Goal: Obtain resource: Obtain resource

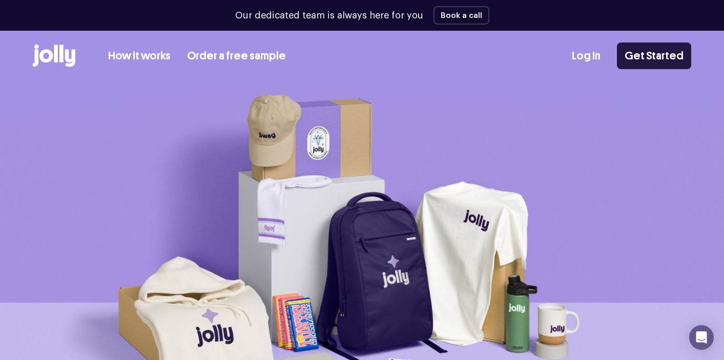
click at [655, 58] on link "Get Started" at bounding box center [654, 56] width 74 height 27
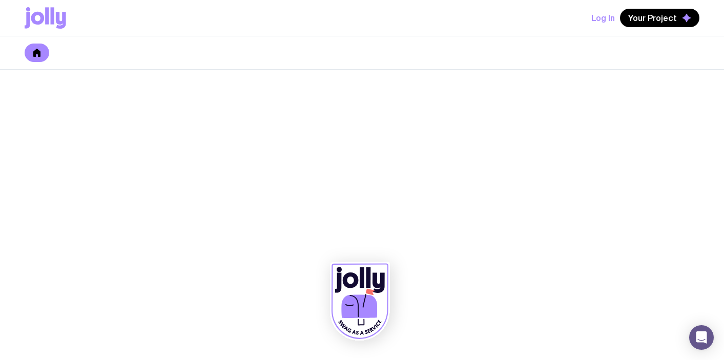
click at [35, 57] on link at bounding box center [37, 53] width 25 height 18
click at [58, 22] on icon at bounding box center [61, 20] width 10 height 17
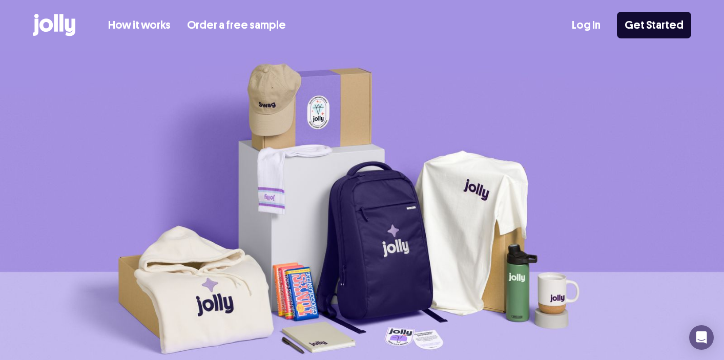
click at [236, 21] on link "Order a free sample" at bounding box center [236, 25] width 99 height 17
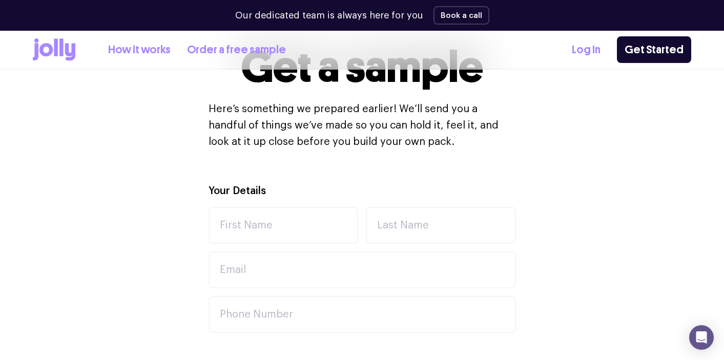
scroll to position [251, 0]
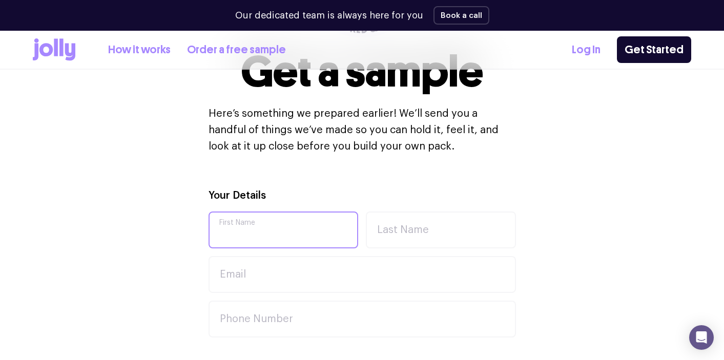
click at [298, 234] on input "First Name" at bounding box center [284, 230] width 150 height 37
type input "l"
type input "[PERSON_NAME]"
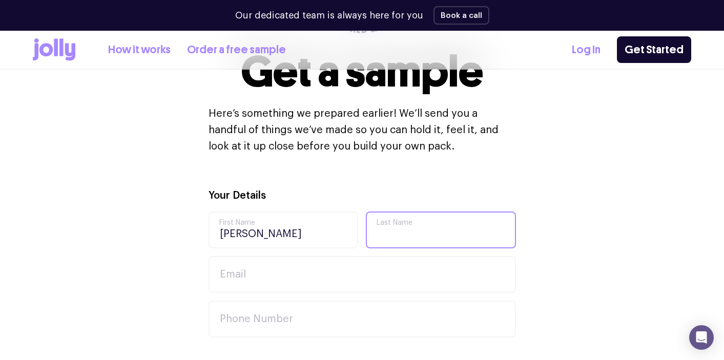
click at [381, 234] on input "Last Name" at bounding box center [441, 230] width 150 height 37
type input "[PERSON_NAME]"
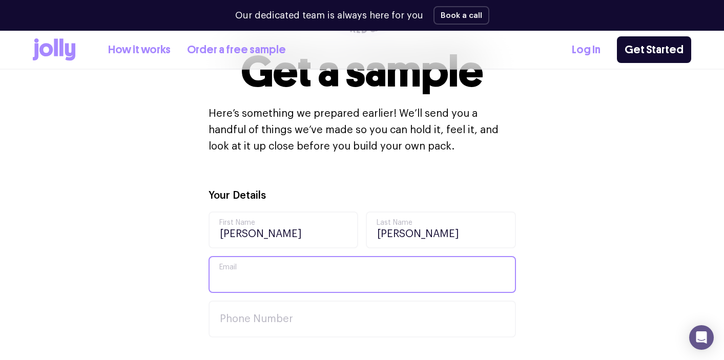
click at [309, 279] on input "Email" at bounding box center [363, 274] width 308 height 37
type input "L"
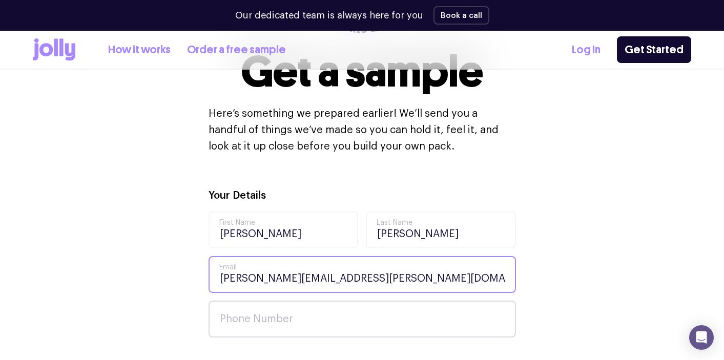
type input "[PERSON_NAME][EMAIL_ADDRESS][PERSON_NAME][DOMAIN_NAME]"
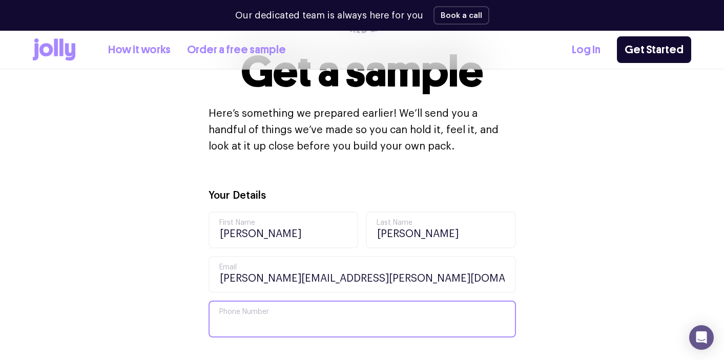
click at [274, 308] on input "Phone Number" at bounding box center [363, 319] width 308 height 37
type input "0477984743"
type input "KANTOR IMIGRASI KELAS I KHUSUS NGURAH RAI"
type input "JL. BATUBELIG BEACH, SEMINYAK PETITENGET, BALI"
type input "KAB. BADUNG"
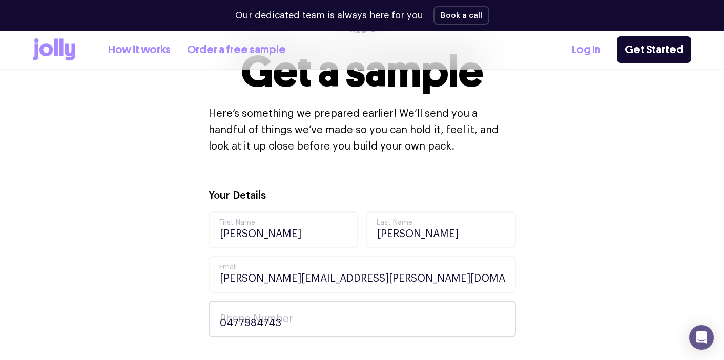
type input "80361"
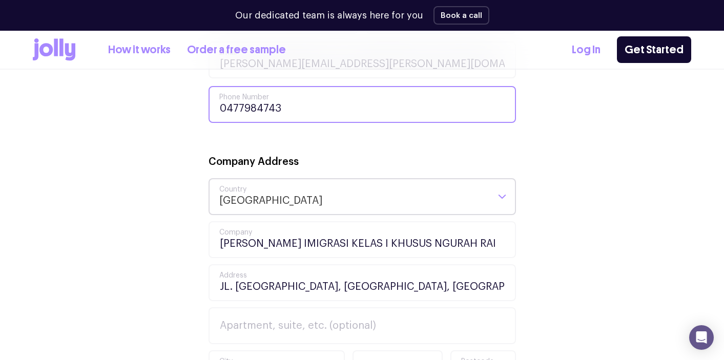
scroll to position [476, 0]
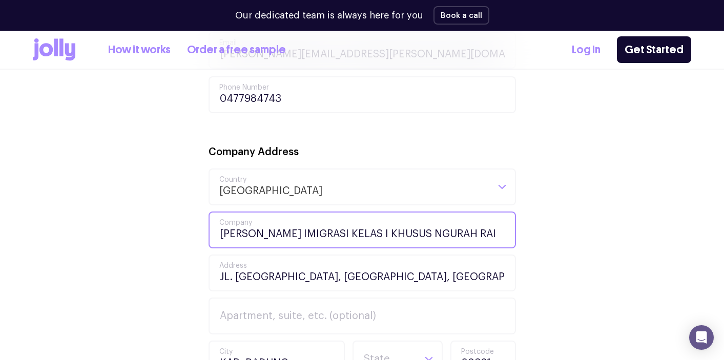
click at [472, 235] on input "KANTOR IMIGRASI KELAS I KHUSUS NGURAH RAI" at bounding box center [363, 230] width 308 height 37
drag, startPoint x: 461, startPoint y: 237, endPoint x: 215, endPoint y: 231, distance: 246.2
click at [215, 232] on input "KANTOR IMIGRASI KELAS I KHUSUS NGURAH RAI" at bounding box center [363, 230] width 308 height 37
type input "EDT Global"
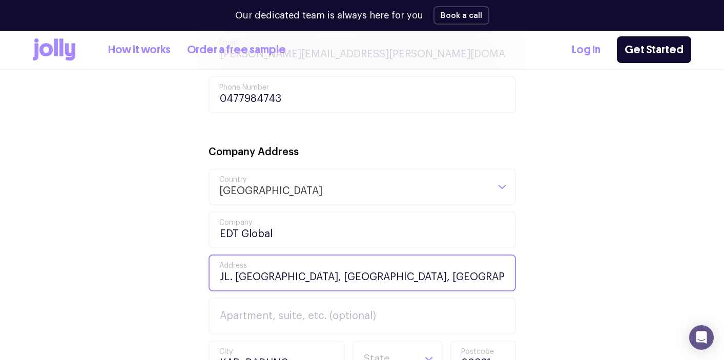
click at [487, 272] on input "JL. BATUBELIG BEACH, SEMINYAK PETITENGET, BALI" at bounding box center [363, 273] width 308 height 37
drag, startPoint x: 486, startPoint y: 276, endPoint x: 142, endPoint y: 279, distance: 344.0
click at [142, 280] on div "Your Details Leila First Name Tidyman Last Name leila.tidyman@edtglobal.com Ema…" at bounding box center [362, 298] width 659 height 671
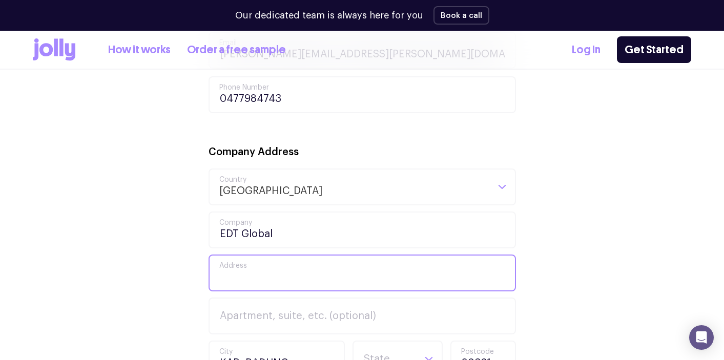
type input "1"
type input "s"
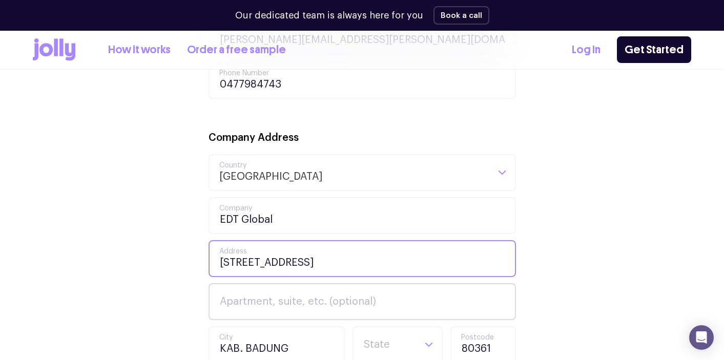
scroll to position [493, 0]
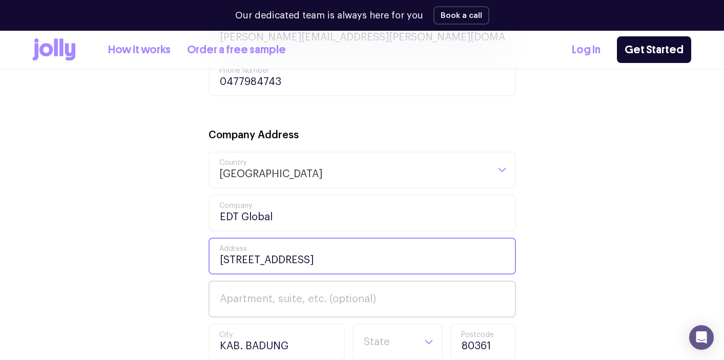
type input "[STREET_ADDRESS]"
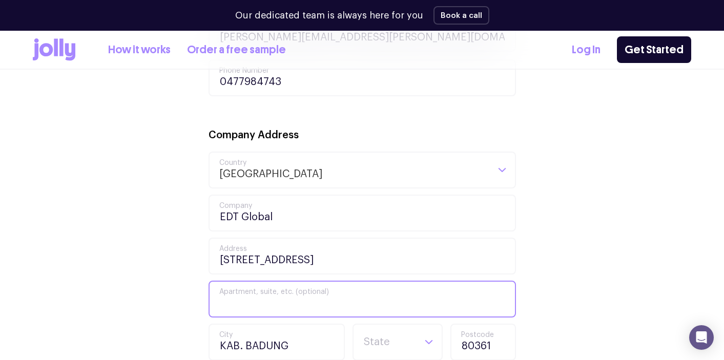
click at [251, 302] on input "Apartment, suite, etc. (optional)" at bounding box center [363, 299] width 308 height 37
type input "S"
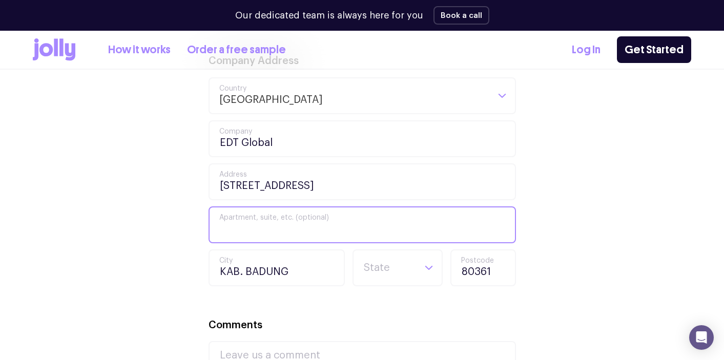
scroll to position [568, 0]
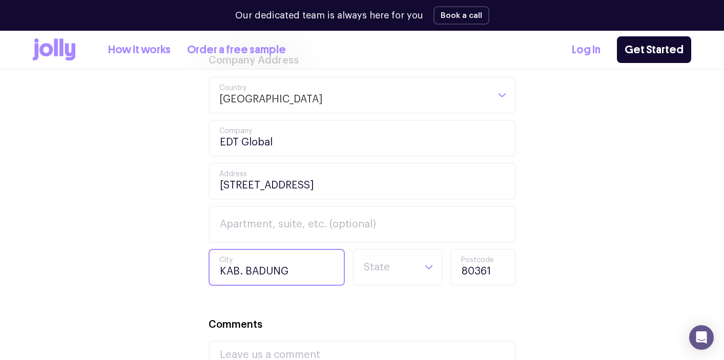
click at [257, 274] on input "KAB. BADUNG" at bounding box center [277, 267] width 136 height 37
drag, startPoint x: 285, startPoint y: 271, endPoint x: 187, endPoint y: 272, distance: 98.4
click at [188, 272] on div "Your Details Leila First Name Tidyman Last Name leila.tidyman@edtglobal.com Ema…" at bounding box center [362, 206] width 659 height 671
type input "[GEOGRAPHIC_DATA]"
click at [387, 264] on input "Search for option" at bounding box center [389, 267] width 52 height 35
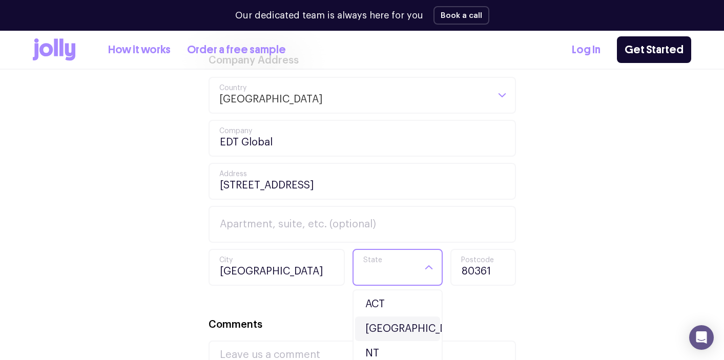
click at [385, 325] on li "[GEOGRAPHIC_DATA]" at bounding box center [397, 329] width 85 height 25
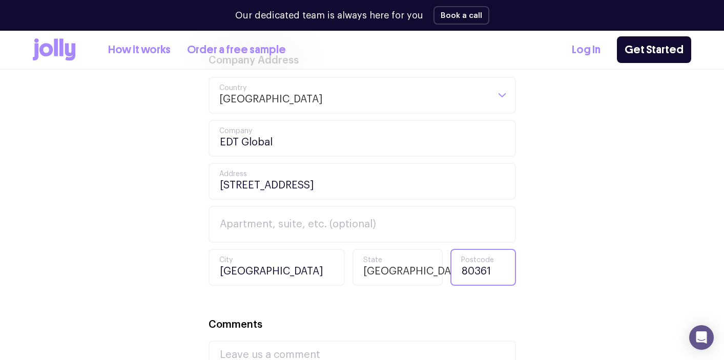
click at [494, 272] on input "80361" at bounding box center [484, 267] width 66 height 37
drag, startPoint x: 494, startPoint y: 269, endPoint x: 415, endPoint y: 268, distance: 79.0
click at [416, 269] on div "Sydney City NSW Loading... State NSW 80361 Postcode" at bounding box center [363, 267] width 308 height 37
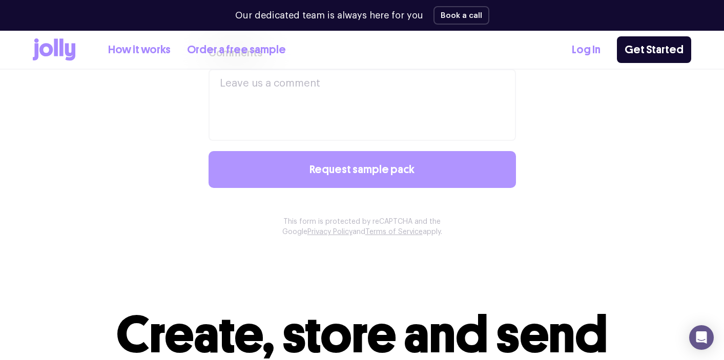
scroll to position [814, 0]
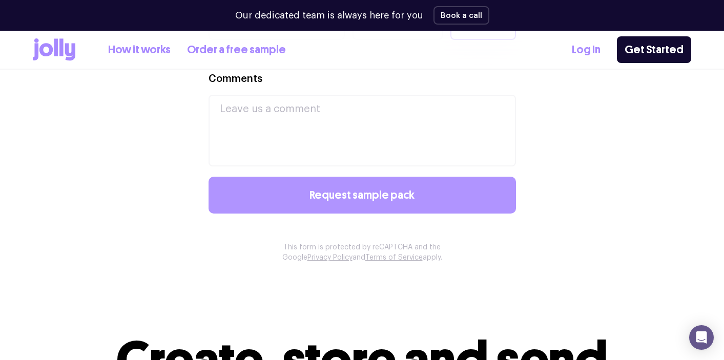
type input "2000"
click at [364, 199] on span "Request sample pack" at bounding box center [362, 195] width 105 height 11
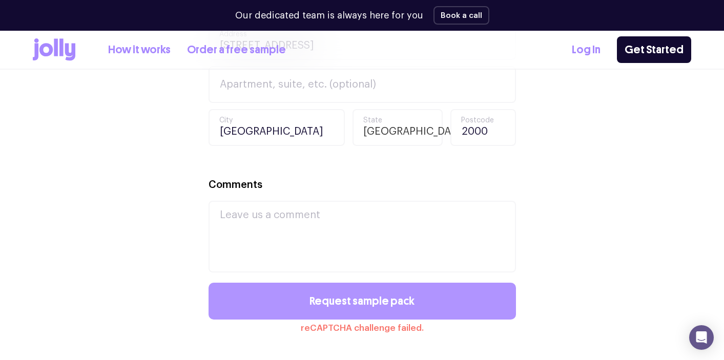
scroll to position [797, 0]
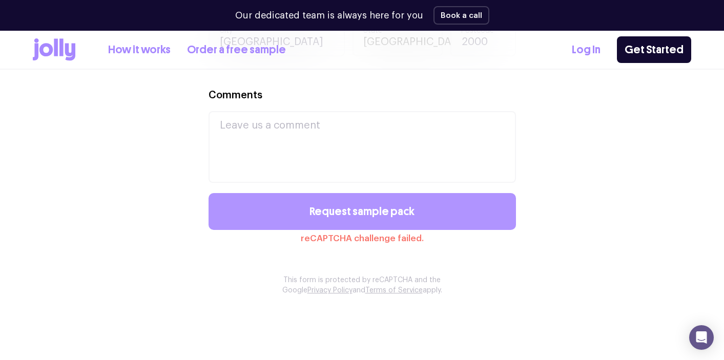
click at [416, 207] on button "Request sample pack" at bounding box center [363, 211] width 308 height 37
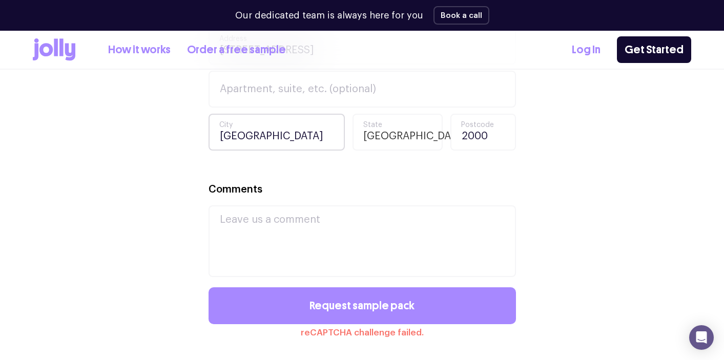
scroll to position [714, 0]
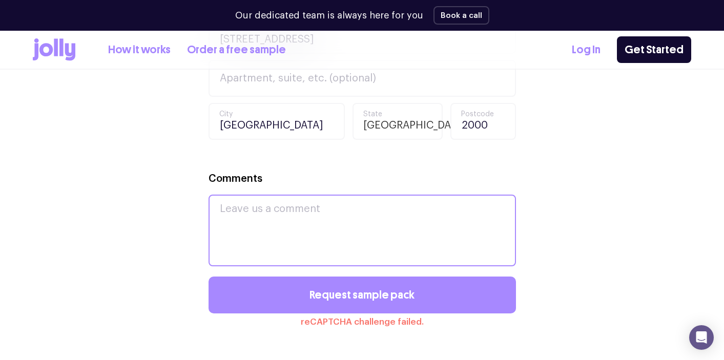
click at [317, 238] on textarea "Comments" at bounding box center [363, 231] width 308 height 72
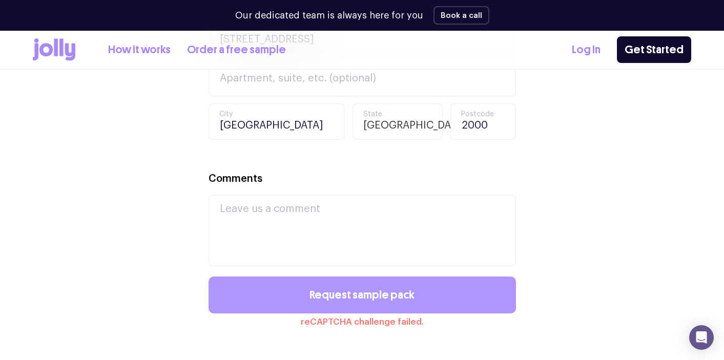
click at [327, 292] on span "Request sample pack" at bounding box center [362, 295] width 105 height 11
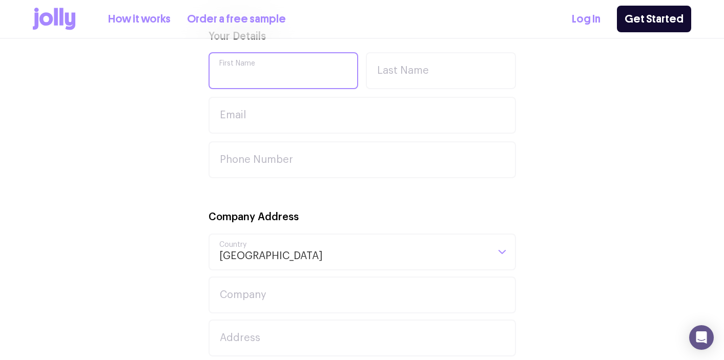
click at [272, 65] on input "First Name" at bounding box center [284, 70] width 150 height 37
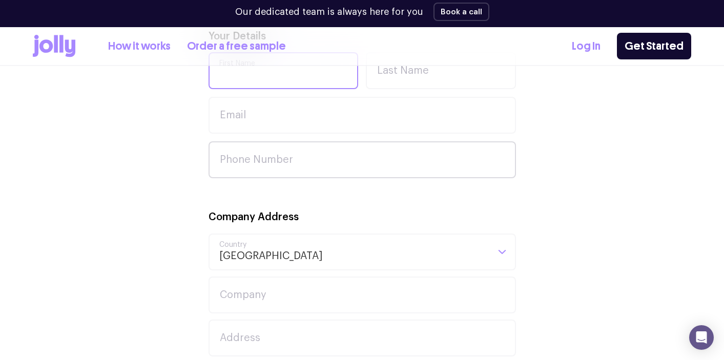
scroll to position [411, 0]
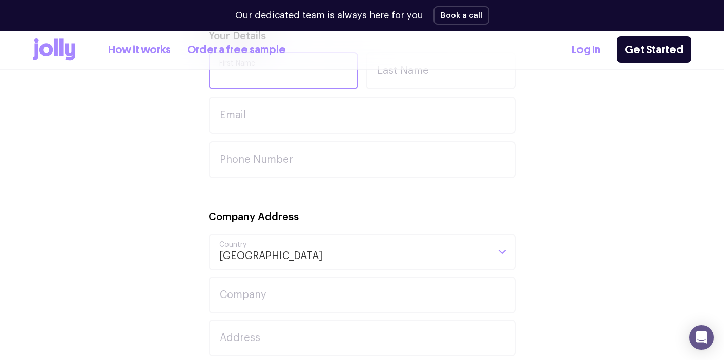
click at [293, 81] on input "First Name" at bounding box center [284, 70] width 150 height 37
type input "Leila"
type input "Tidyman"
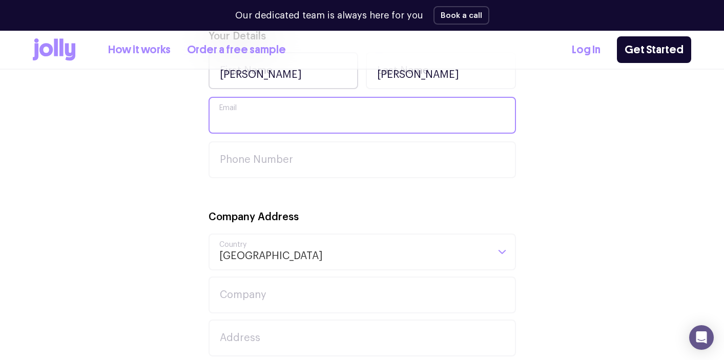
type input "leila.tidyman@edtglobal.com"
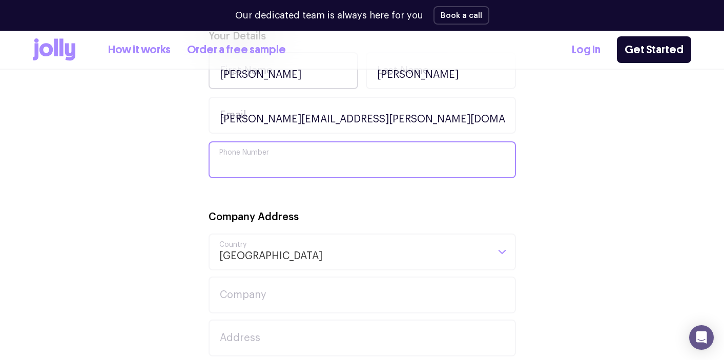
type input "0477984743"
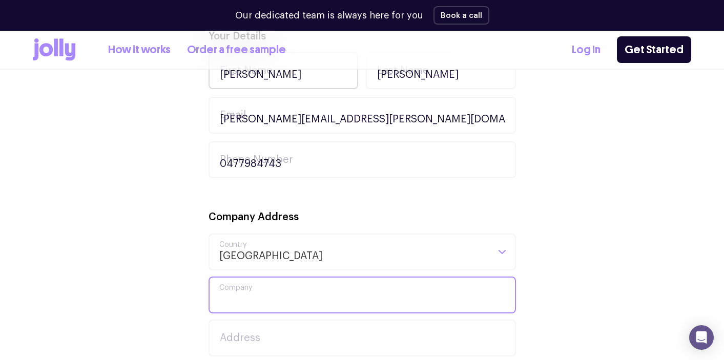
type input "EDT Global"
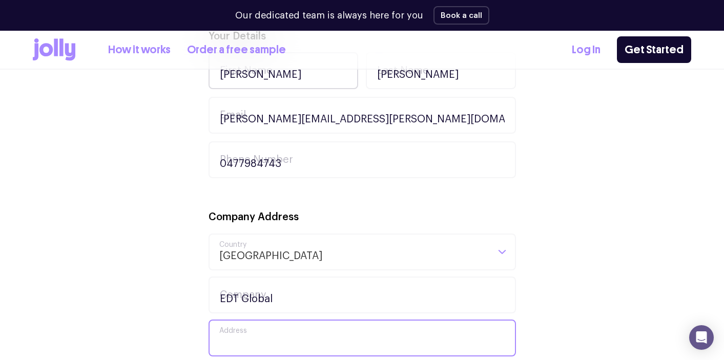
type input "[STREET_ADDRESS]"
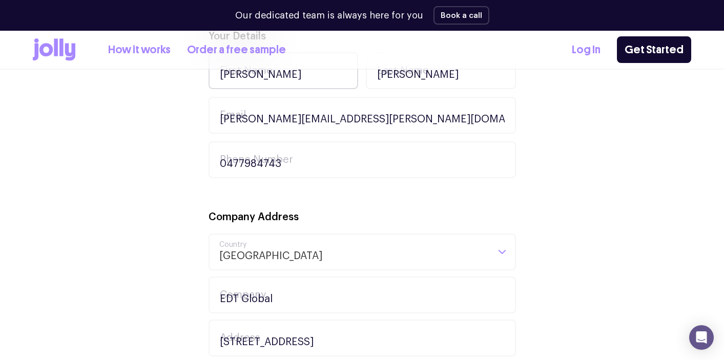
type input "Sydney"
type input "2000"
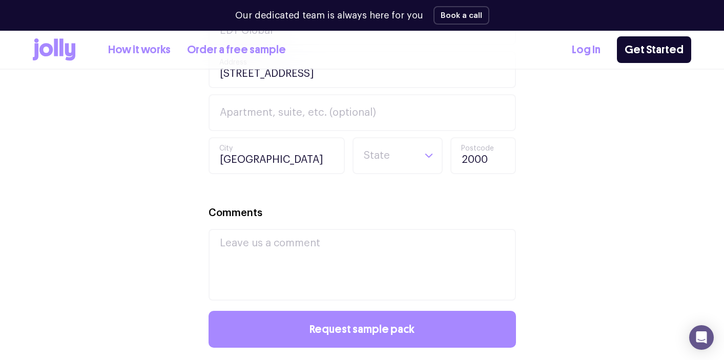
scroll to position [782, 0]
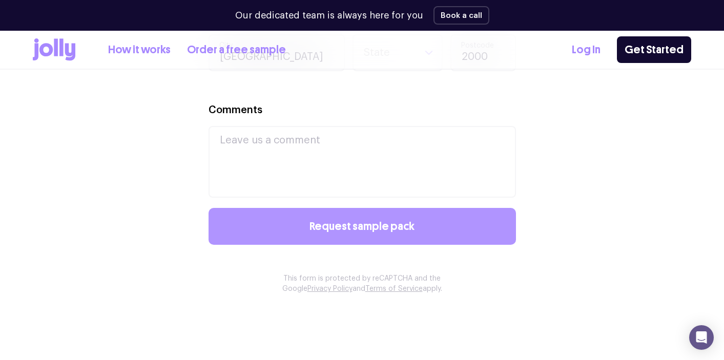
click at [362, 224] on span "Request sample pack" at bounding box center [362, 226] width 105 height 11
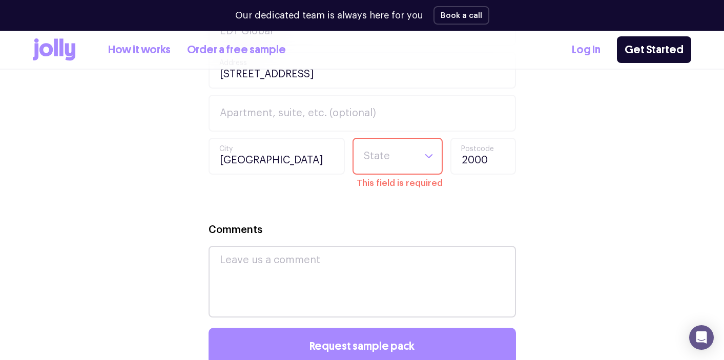
scroll to position [677, 0]
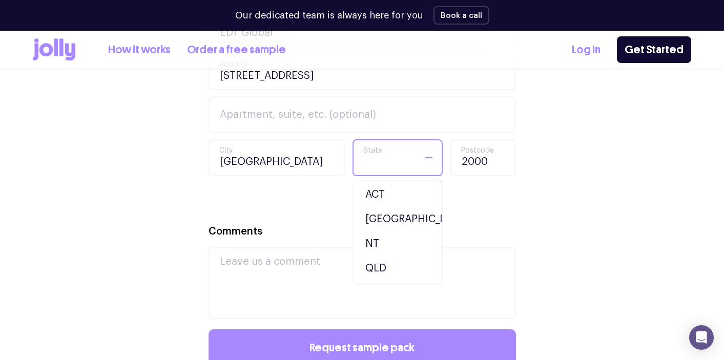
click at [394, 165] on input "Search for option" at bounding box center [389, 157] width 52 height 35
click at [389, 218] on li "NSW" at bounding box center [397, 219] width 85 height 25
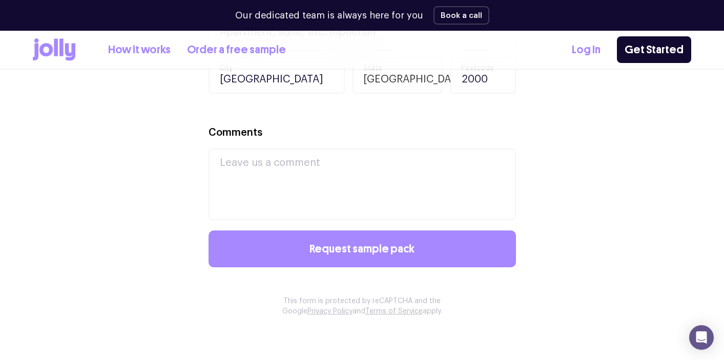
scroll to position [779, 0]
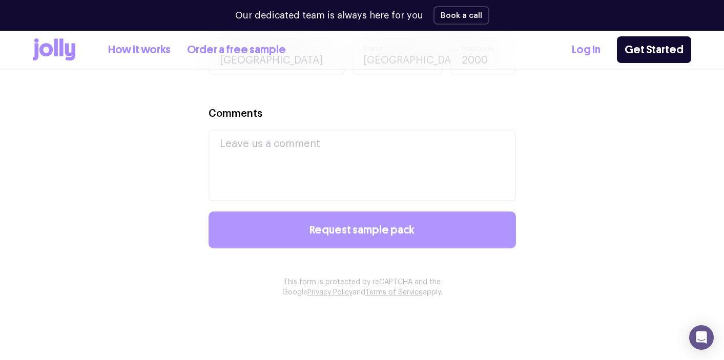
click at [387, 233] on span "Request sample pack" at bounding box center [362, 230] width 105 height 11
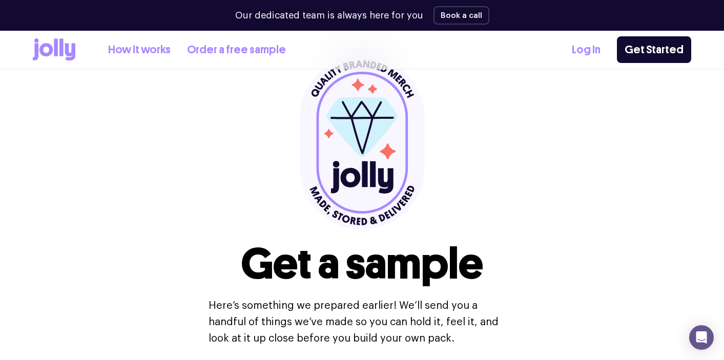
scroll to position [0, 0]
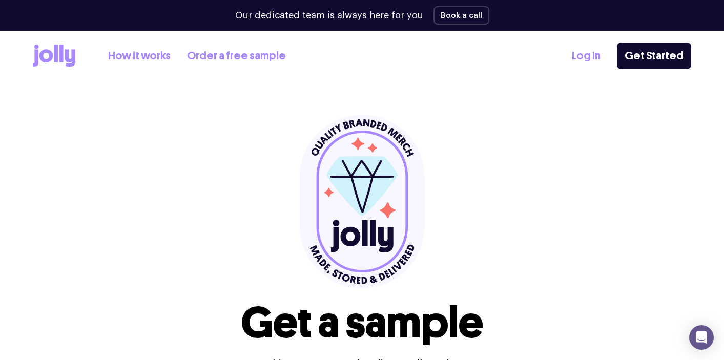
click at [373, 180] on icon at bounding box center [362, 186] width 71 height 60
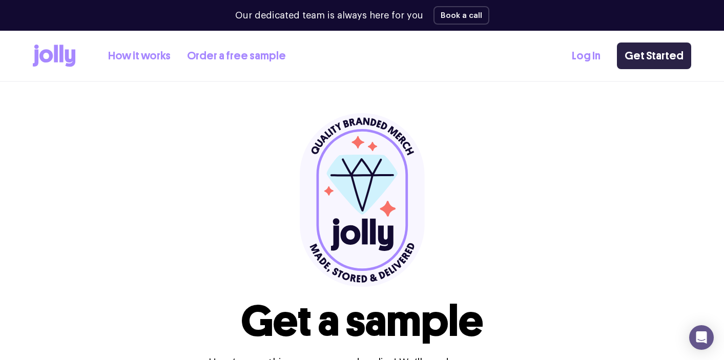
click at [655, 54] on link "Get Started" at bounding box center [654, 56] width 74 height 27
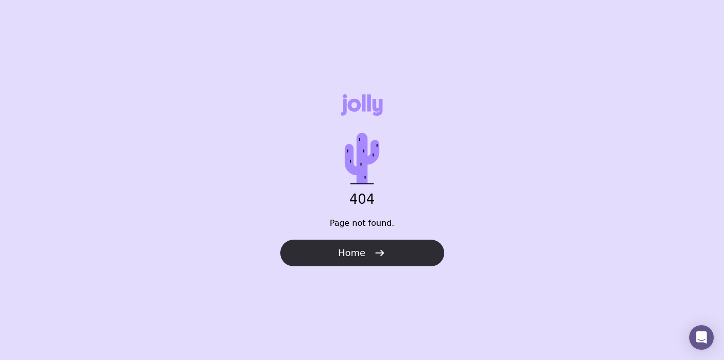
click at [375, 255] on icon "button" at bounding box center [380, 253] width 12 height 12
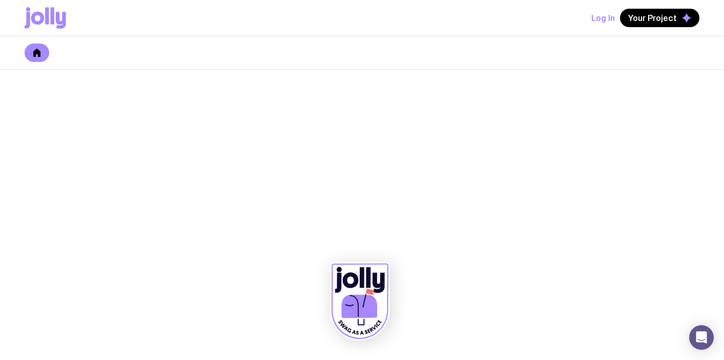
click at [36, 54] on icon at bounding box center [37, 53] width 8 height 8
click at [637, 13] on span "Your Project" at bounding box center [653, 18] width 49 height 10
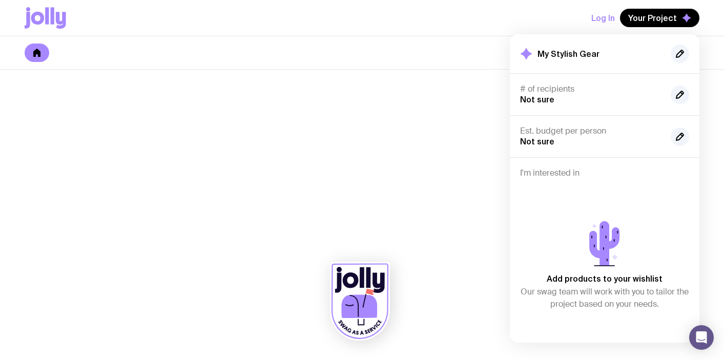
click at [423, 184] on div at bounding box center [362, 215] width 724 height 291
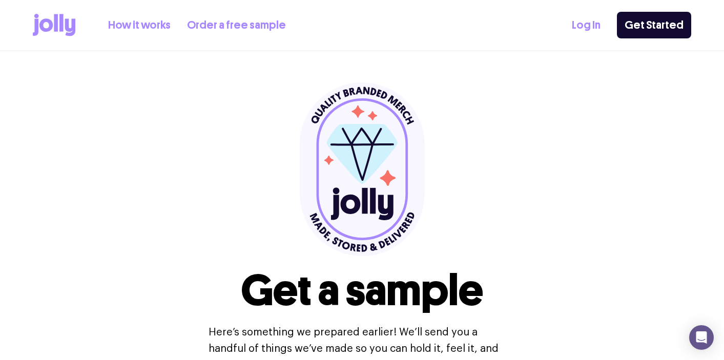
click at [210, 20] on link "Order a free sample" at bounding box center [236, 25] width 99 height 17
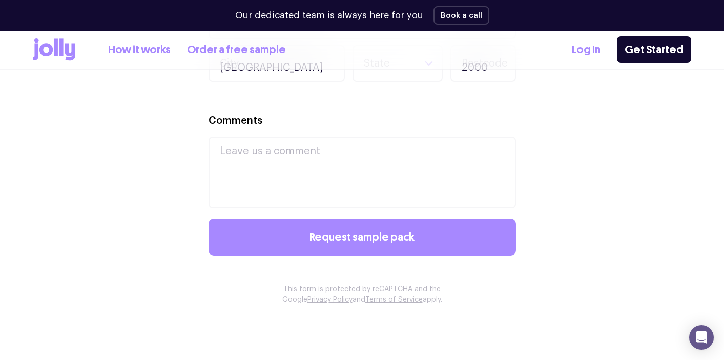
scroll to position [817, 0]
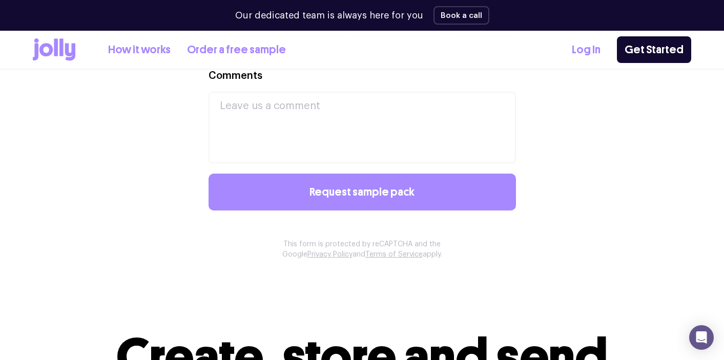
click at [357, 245] on p "This form is protected by reCAPTCHA and the Google Privacy Policy and Terms of …" at bounding box center [362, 249] width 197 height 21
click at [315, 256] on link "Privacy Policy" at bounding box center [330, 254] width 45 height 7
click at [394, 254] on link "Terms of Service" at bounding box center [394, 254] width 57 height 7
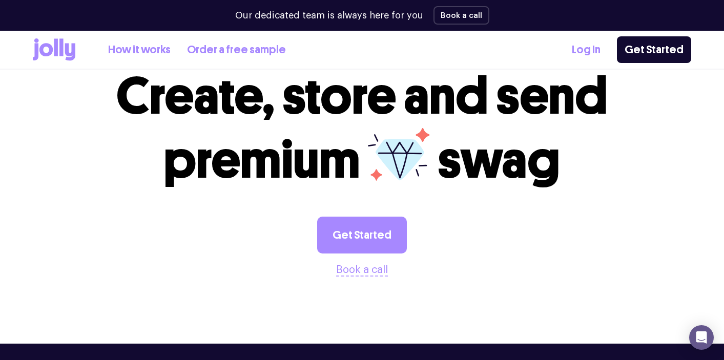
scroll to position [1080, 0]
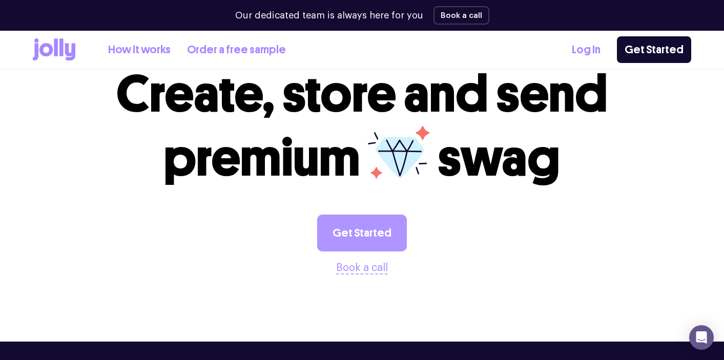
click at [361, 237] on link "Get Started" at bounding box center [362, 233] width 90 height 37
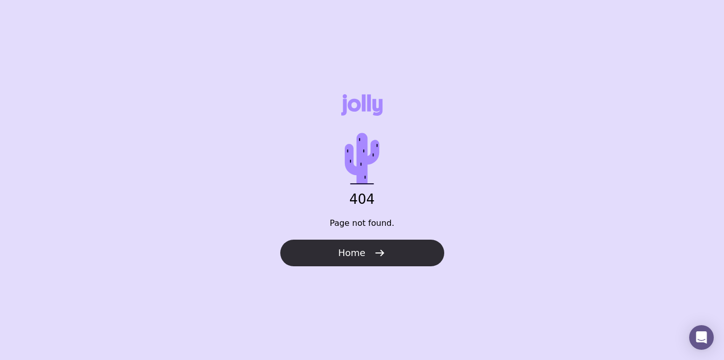
click at [379, 262] on button "Home" at bounding box center [362, 253] width 164 height 27
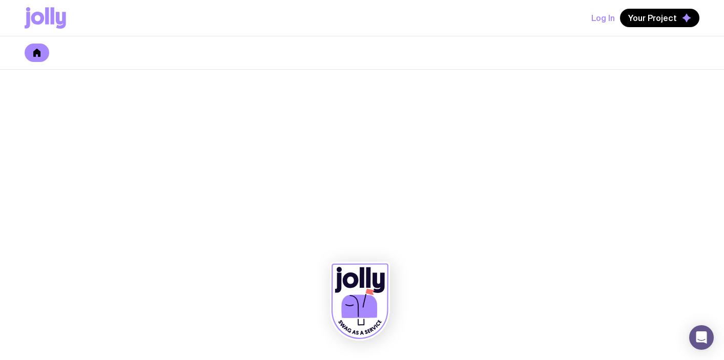
click at [41, 55] on link at bounding box center [37, 53] width 25 height 18
click at [59, 23] on icon at bounding box center [61, 20] width 10 height 17
click at [49, 10] on icon at bounding box center [46, 18] width 42 height 22
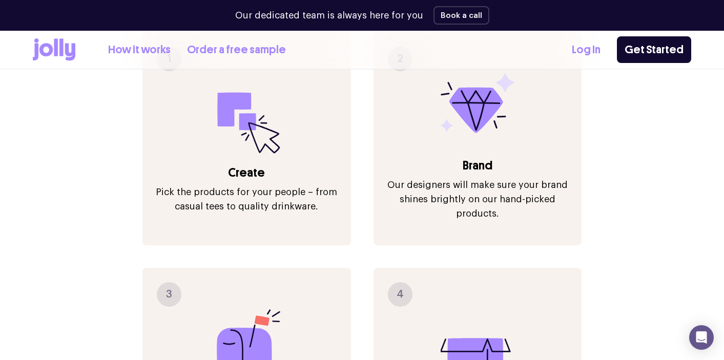
scroll to position [1155, 0]
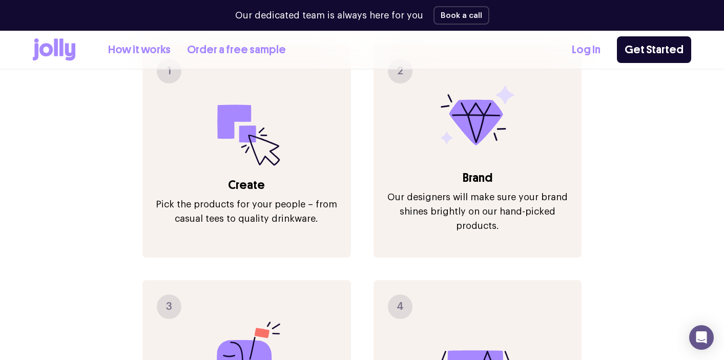
click at [248, 143] on div "1 Create Pick the products for your people – from casual tees to quality drinkw…" at bounding box center [247, 151] width 208 height 213
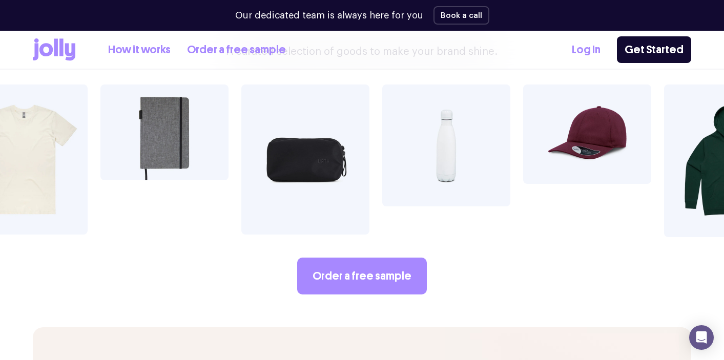
scroll to position [1801, 0]
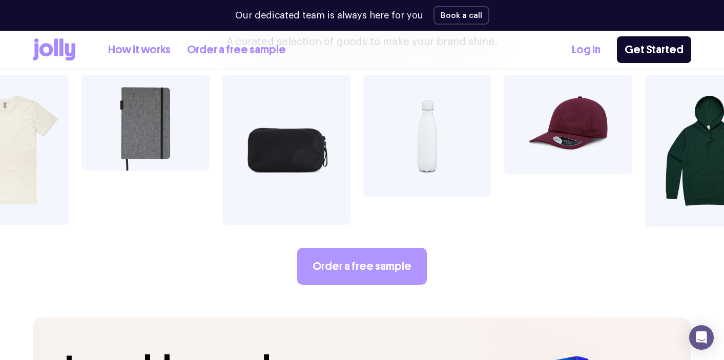
click at [321, 248] on link "Order a free sample" at bounding box center [362, 266] width 130 height 37
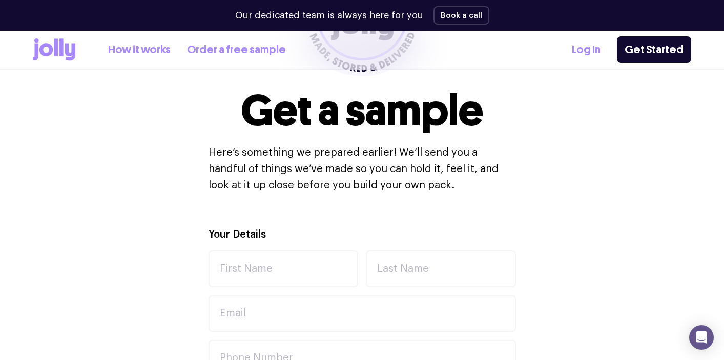
scroll to position [268, 0]
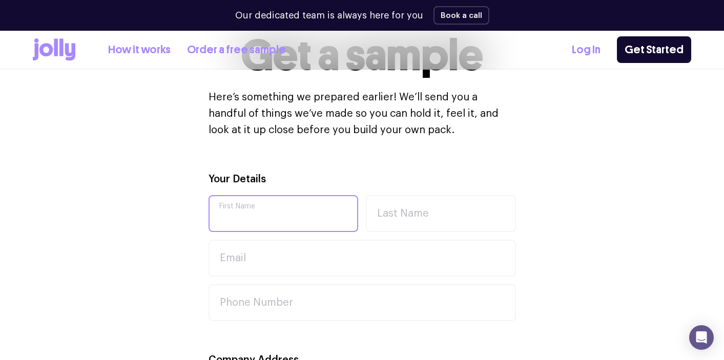
click at [310, 209] on input "First Name" at bounding box center [284, 213] width 150 height 37
type input "[PERSON_NAME]"
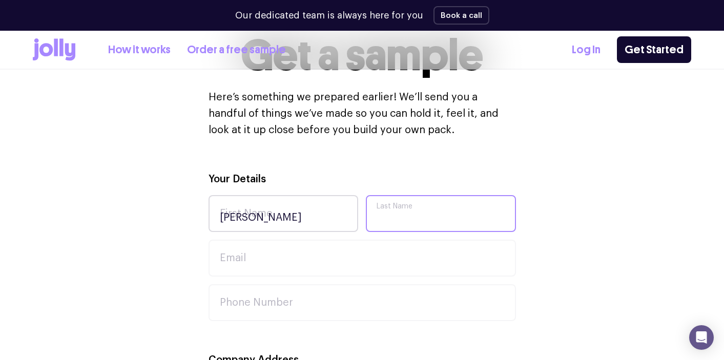
type input "[PERSON_NAME]"
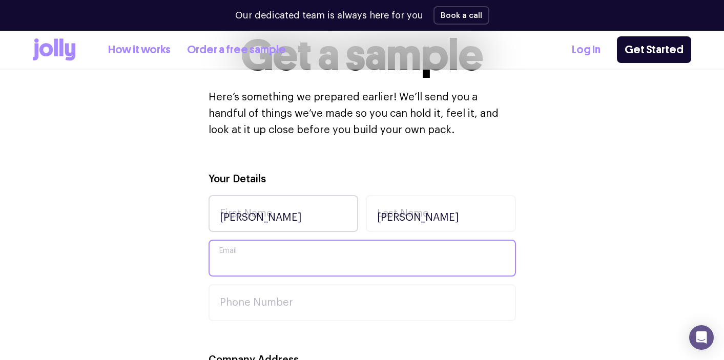
type input "[PERSON_NAME][EMAIL_ADDRESS][PERSON_NAME][DOMAIN_NAME]"
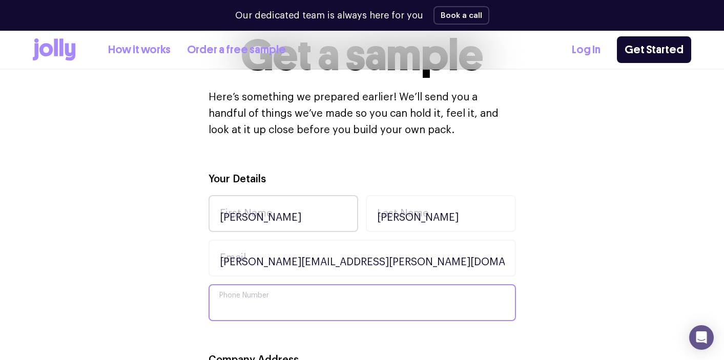
type input "0477984743"
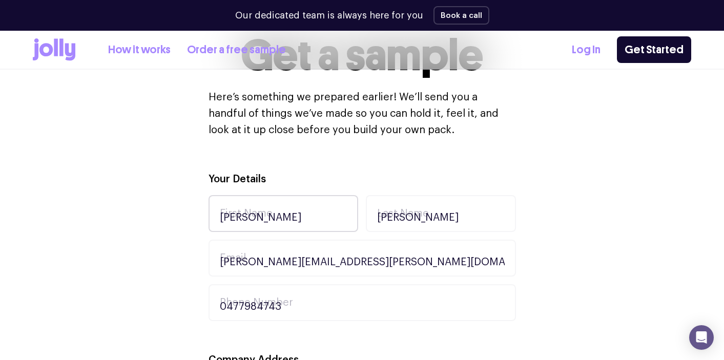
type input "EDT Global"
type input "[STREET_ADDRESS]"
type input "[GEOGRAPHIC_DATA]"
type input "2000"
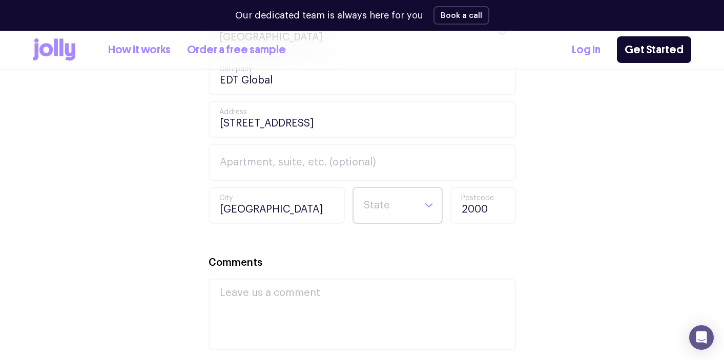
scroll to position [623, 0]
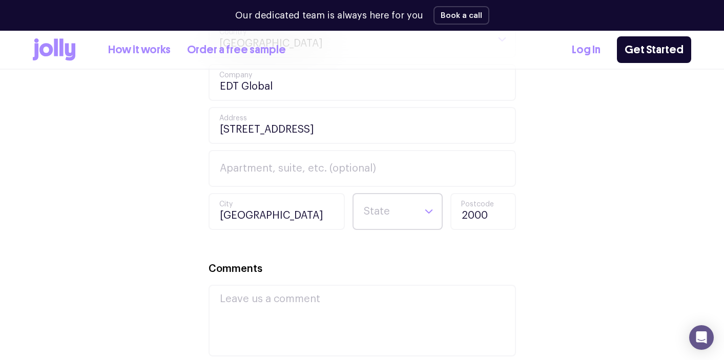
click at [431, 200] on div "Loading..." at bounding box center [429, 211] width 26 height 35
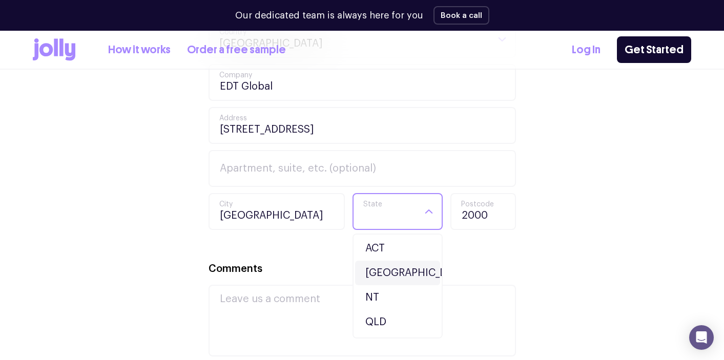
click at [395, 267] on li "[GEOGRAPHIC_DATA]" at bounding box center [397, 273] width 85 height 25
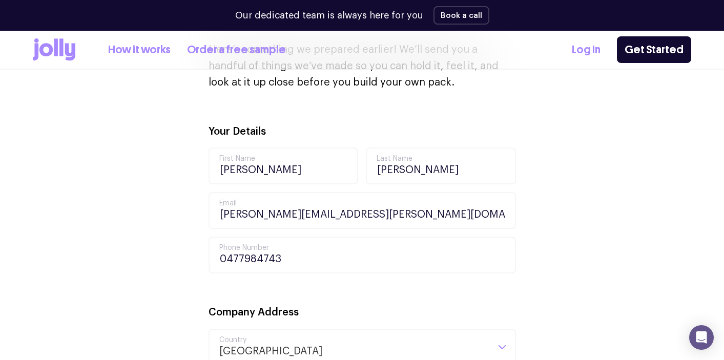
scroll to position [717, 0]
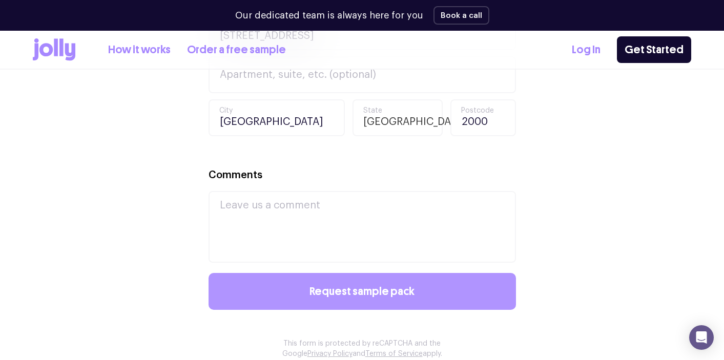
click at [390, 282] on button "Request sample pack" at bounding box center [363, 291] width 308 height 37
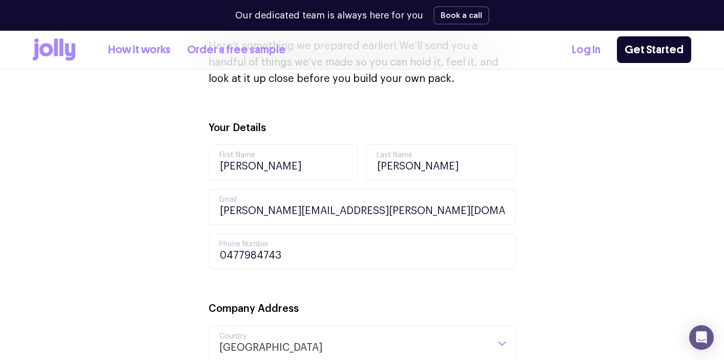
scroll to position [148, 0]
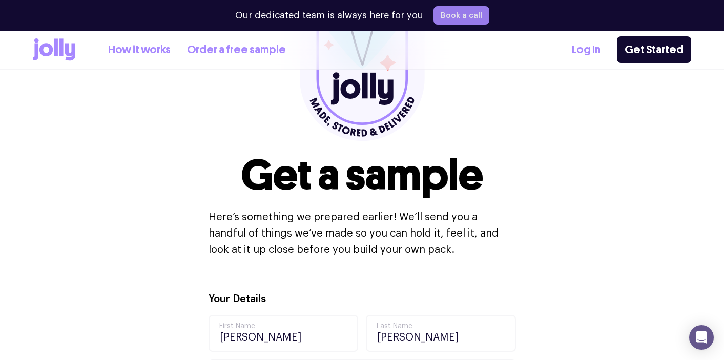
click at [475, 19] on button "Book a call" at bounding box center [462, 15] width 56 height 18
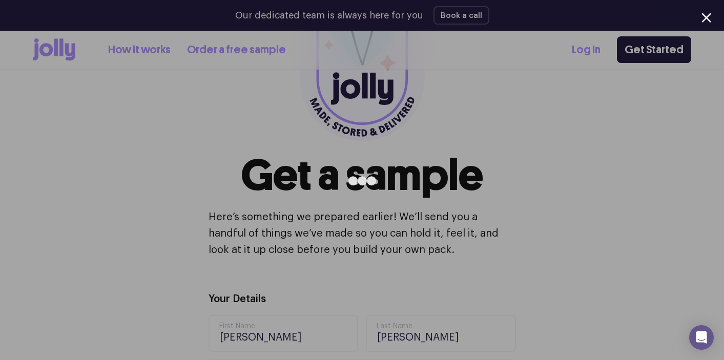
click at [641, 166] on div at bounding box center [362, 180] width 724 height 360
